Goal: Browse casually

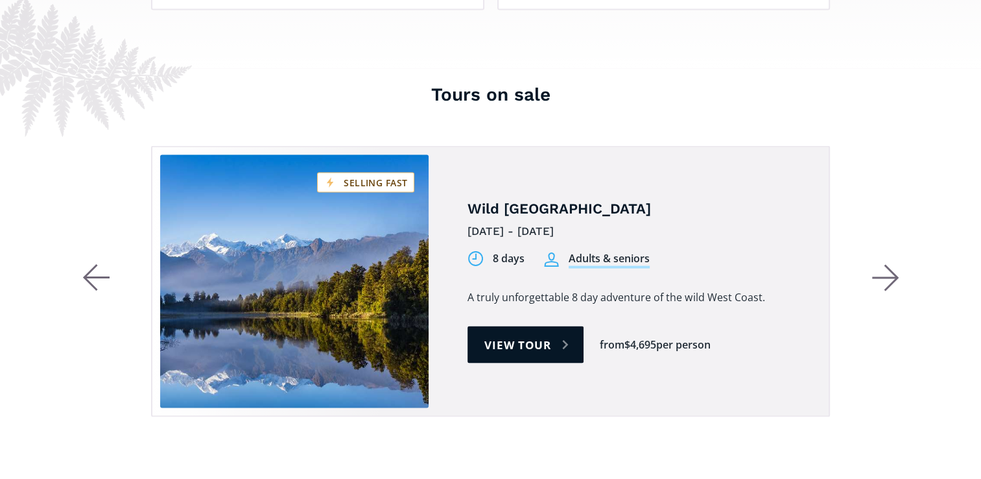
scroll to position [2400, 0]
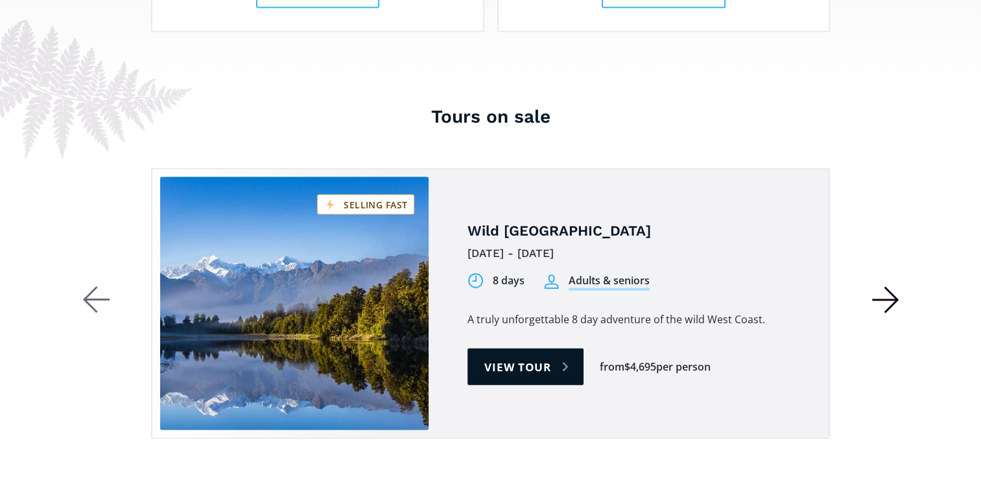
click at [888, 285] on icon "button" at bounding box center [885, 299] width 27 height 28
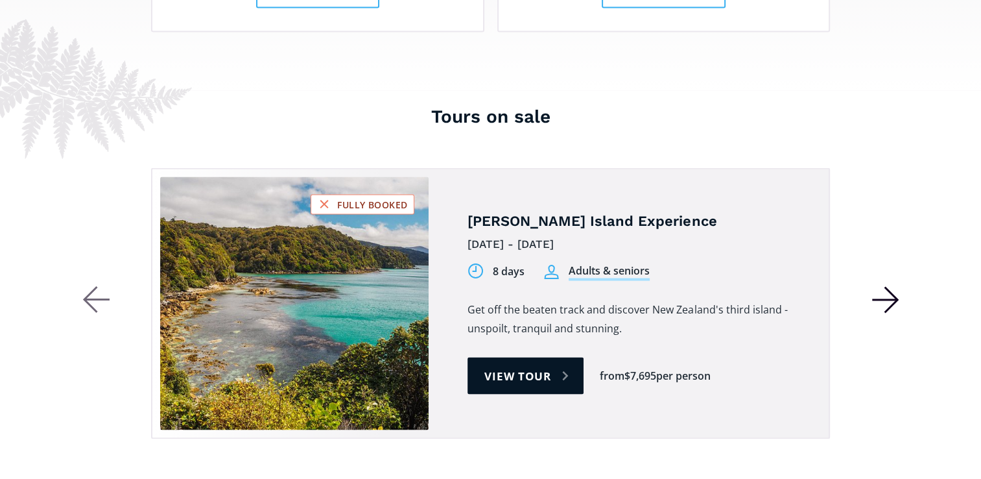
click at [888, 285] on icon "button" at bounding box center [885, 299] width 27 height 28
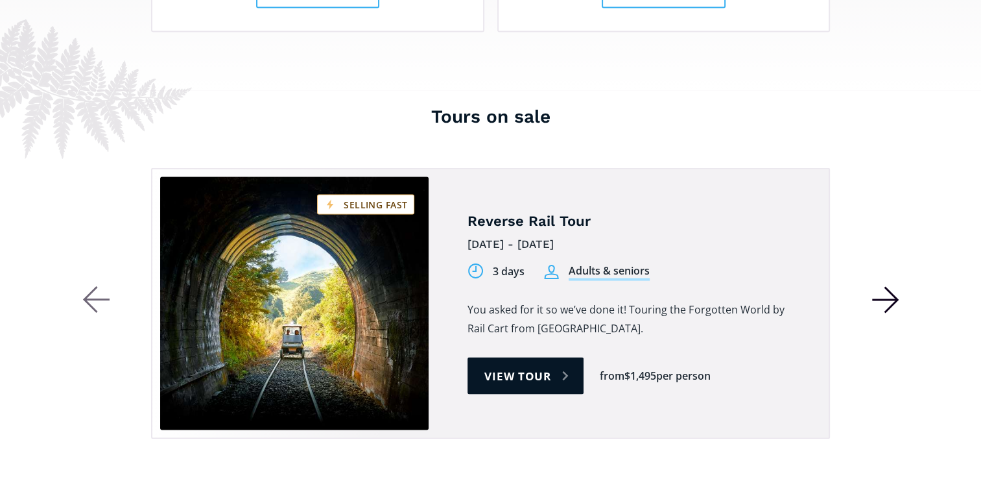
click at [888, 285] on icon "button" at bounding box center [885, 299] width 27 height 28
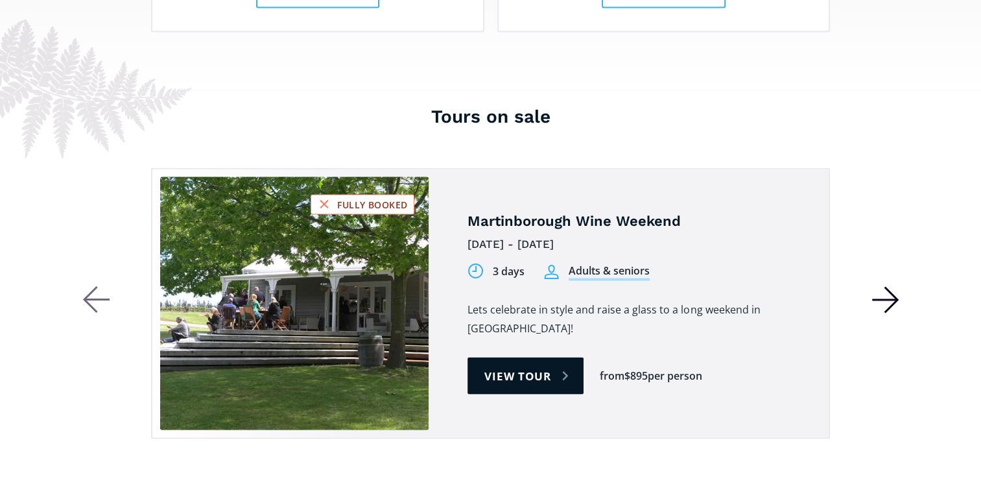
click at [888, 285] on icon "button" at bounding box center [885, 299] width 27 height 28
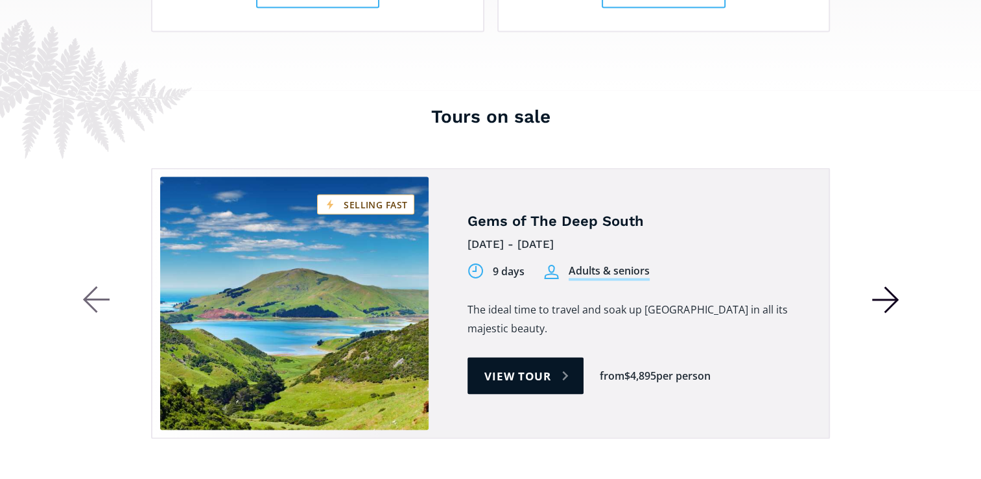
click at [888, 285] on icon "button" at bounding box center [885, 299] width 27 height 28
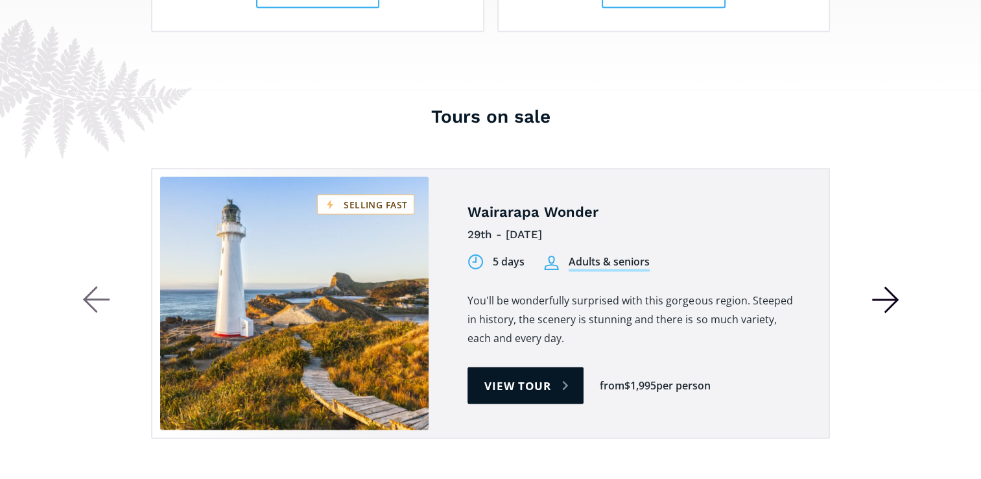
click at [888, 285] on icon "button" at bounding box center [885, 299] width 27 height 28
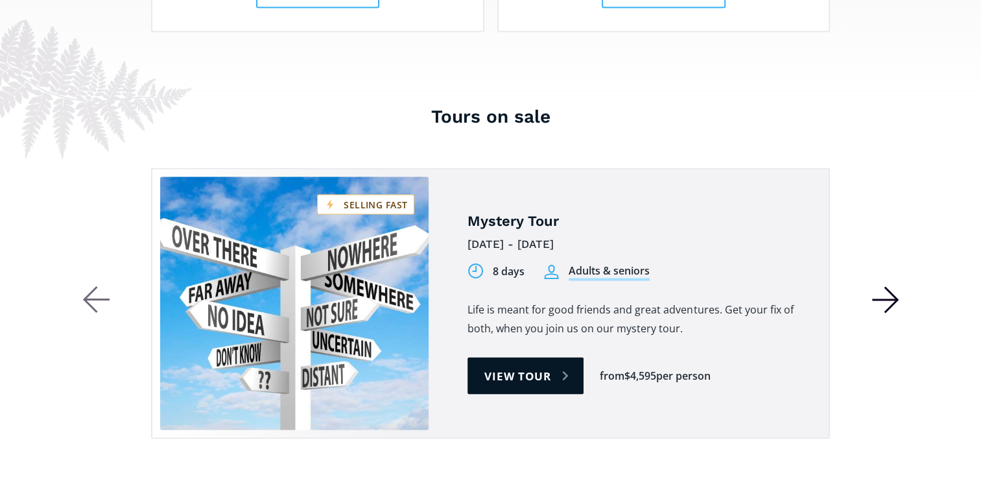
click at [888, 285] on icon "button" at bounding box center [885, 299] width 27 height 28
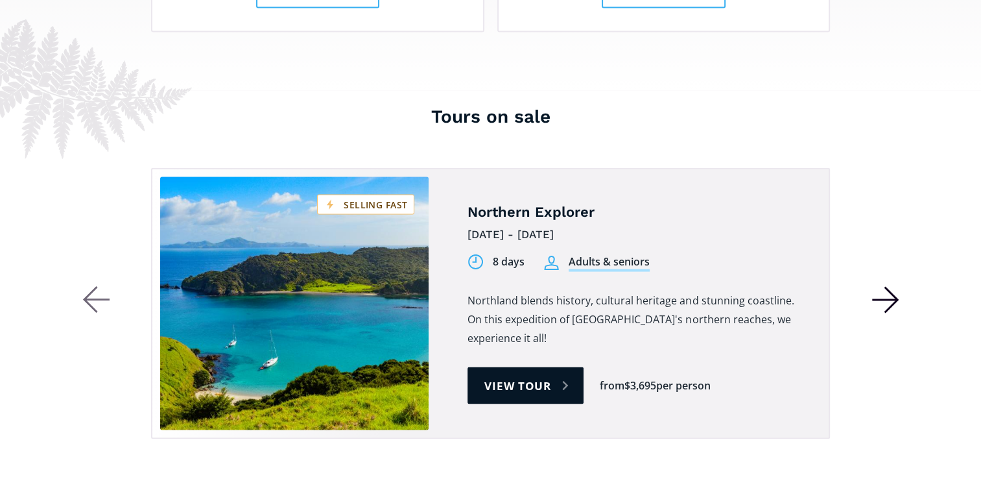
click at [888, 285] on icon "button" at bounding box center [885, 299] width 27 height 28
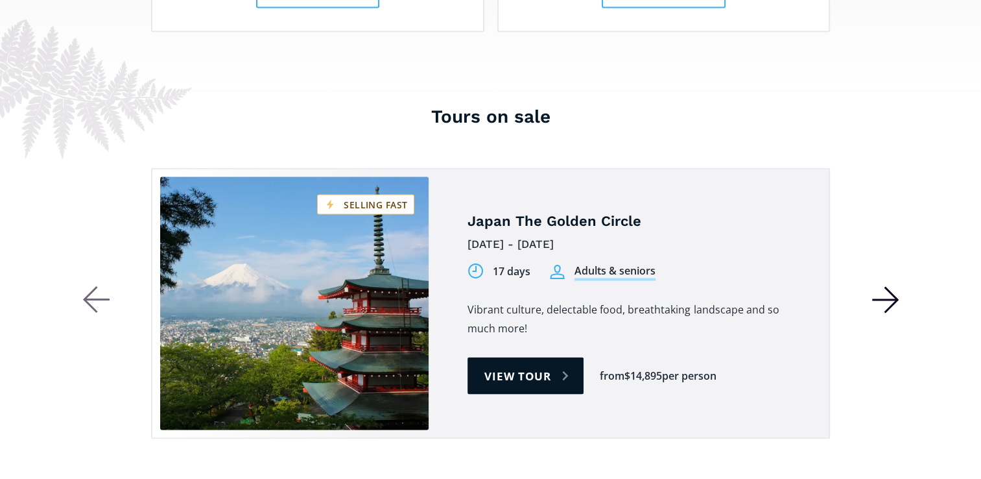
click at [888, 285] on icon "button" at bounding box center [885, 299] width 27 height 28
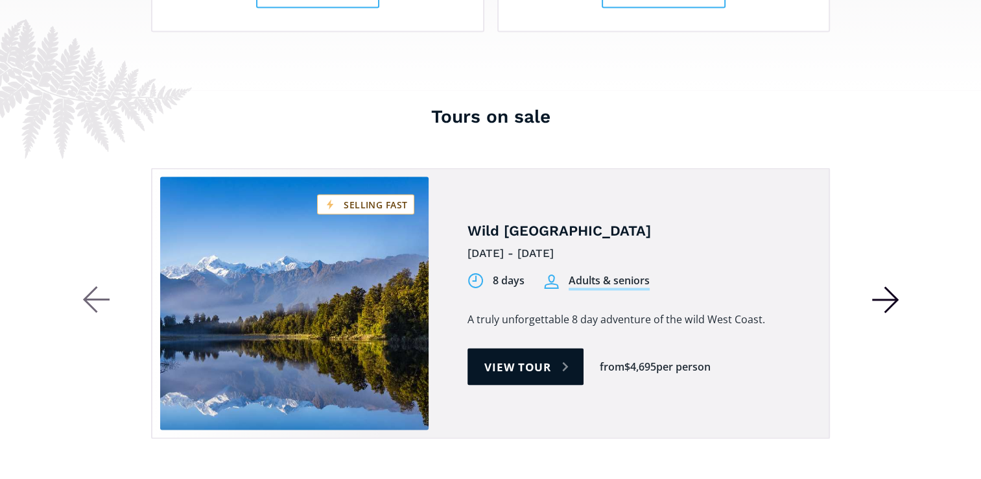
click at [888, 285] on icon "button" at bounding box center [885, 299] width 27 height 28
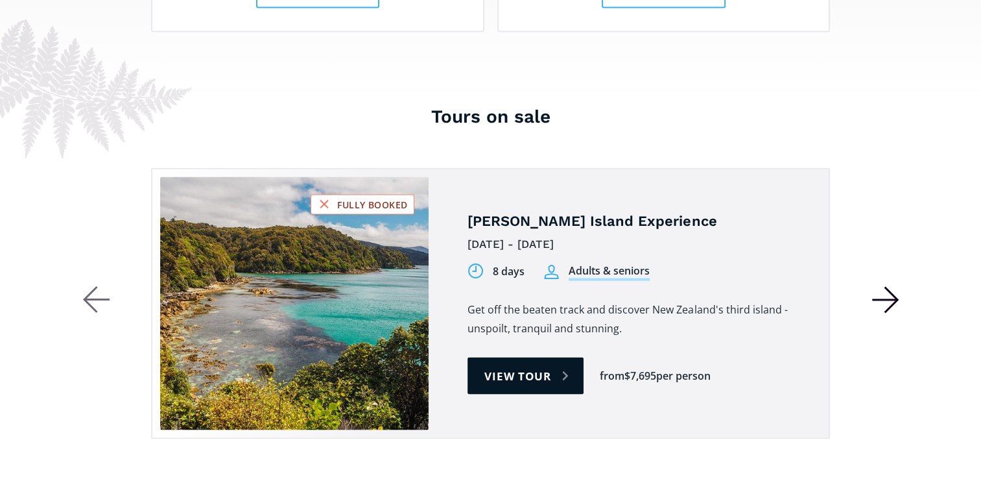
click at [888, 285] on icon "button" at bounding box center [885, 299] width 27 height 28
